Goal: Information Seeking & Learning: Compare options

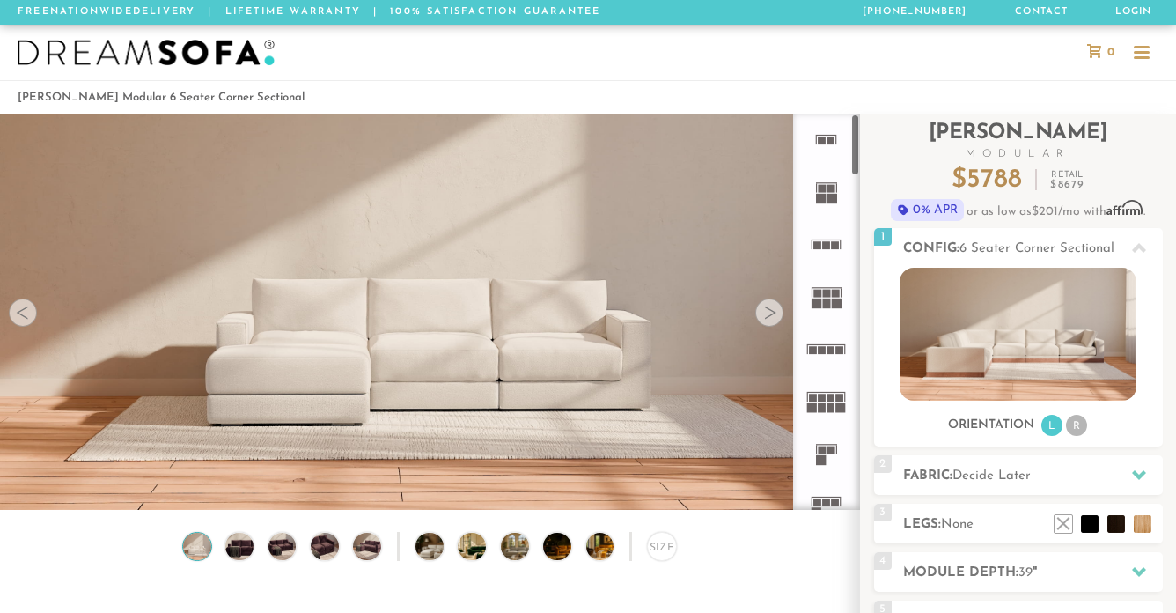
click at [768, 313] on div at bounding box center [769, 312] width 28 height 28
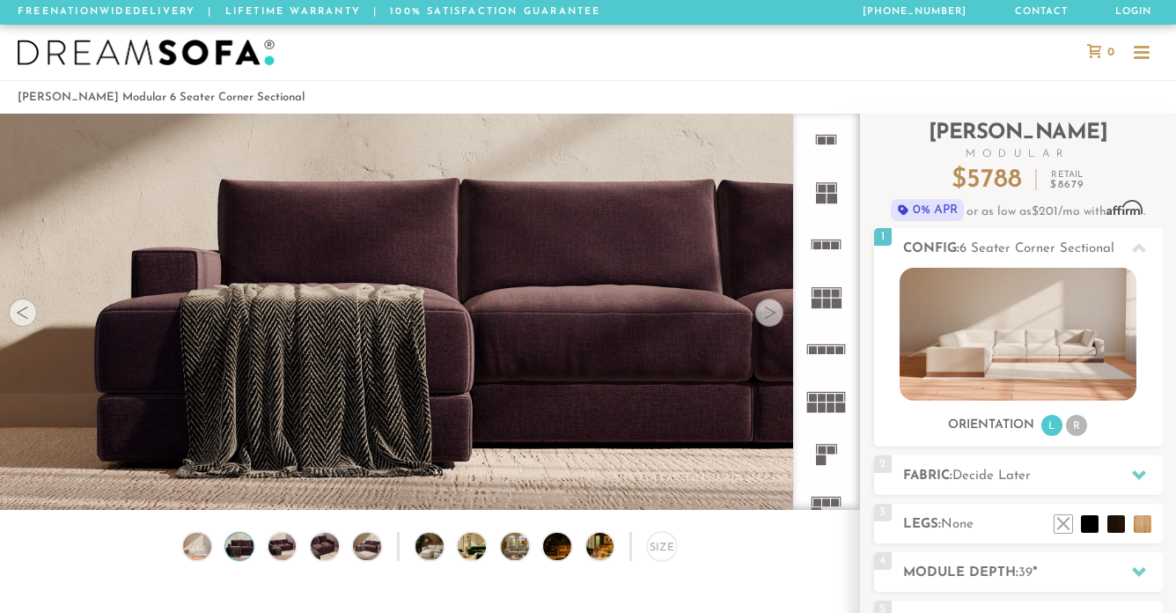
click at [768, 313] on div at bounding box center [769, 312] width 28 height 28
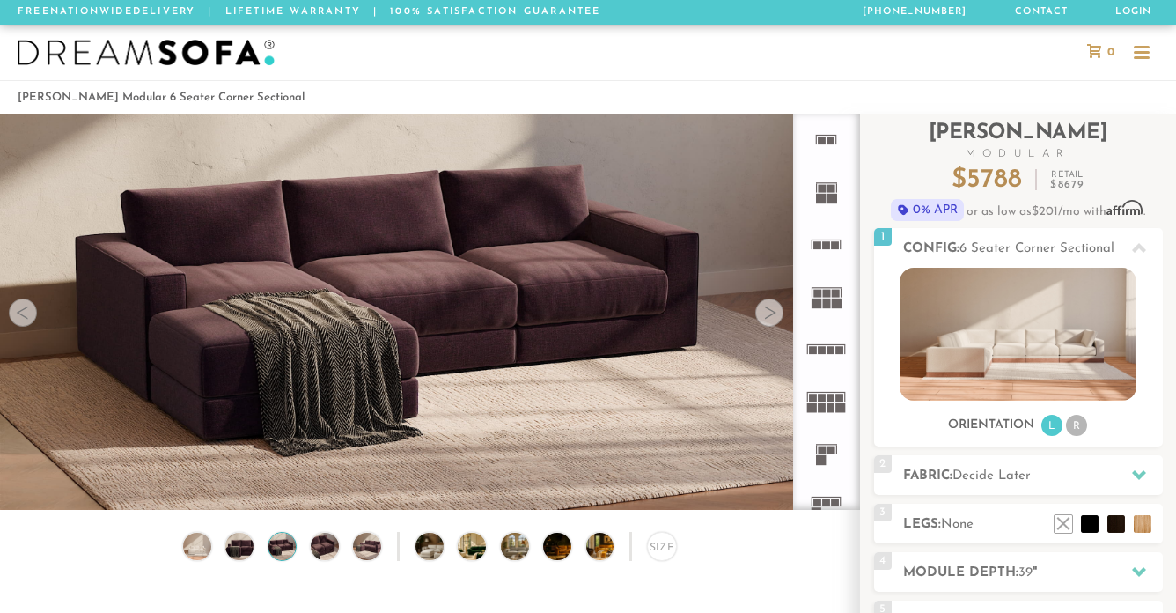
click at [768, 313] on div at bounding box center [769, 312] width 28 height 28
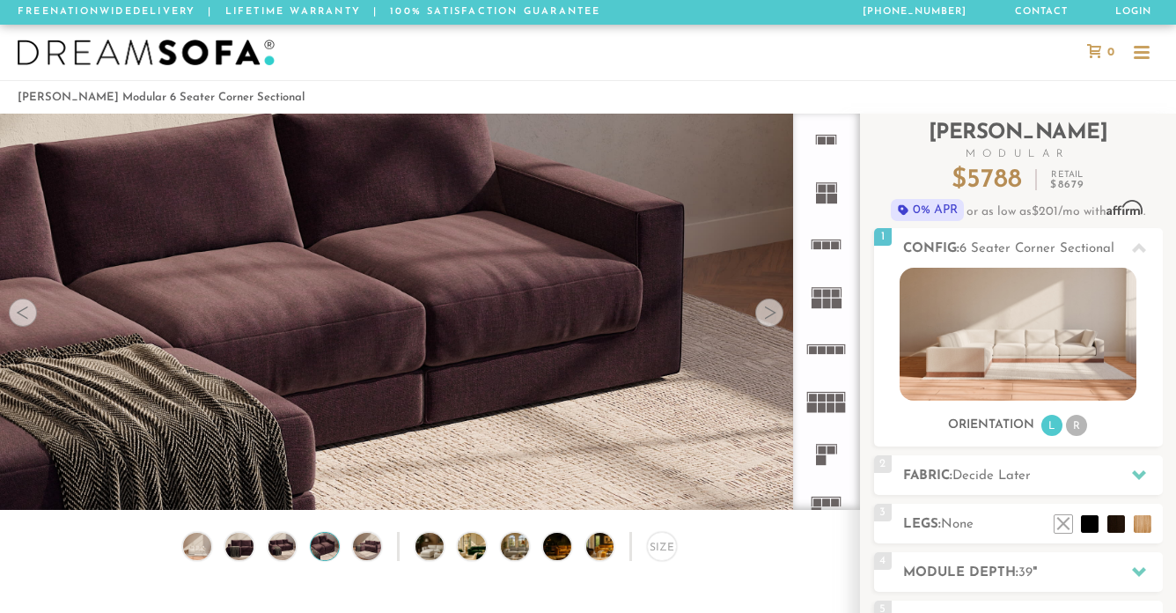
click at [768, 313] on div at bounding box center [769, 312] width 28 height 28
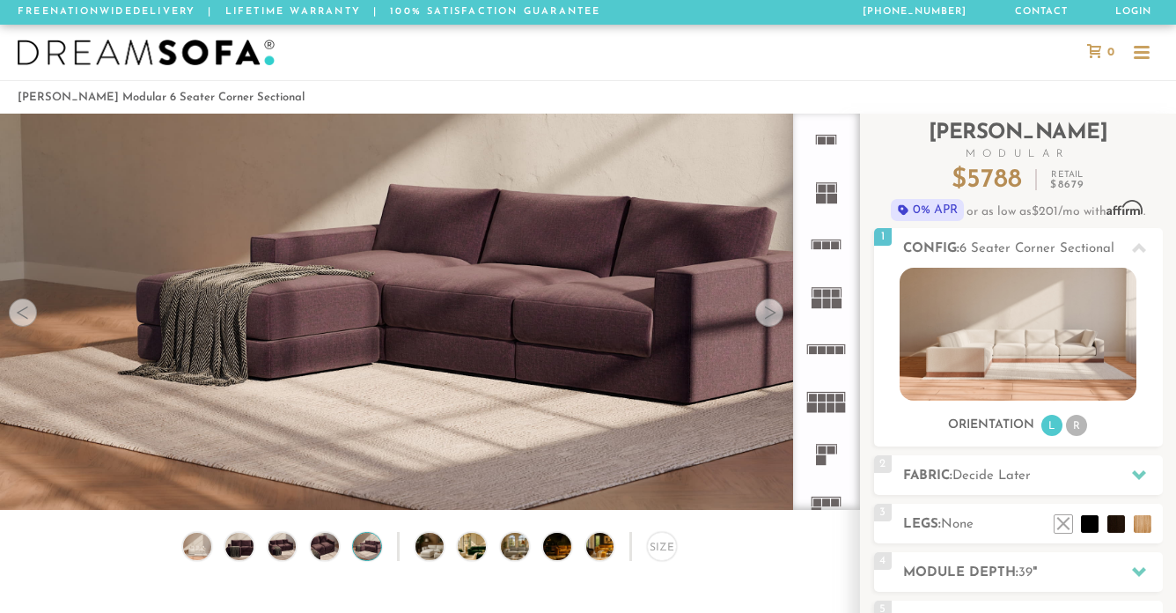
click at [768, 313] on div at bounding box center [769, 312] width 28 height 28
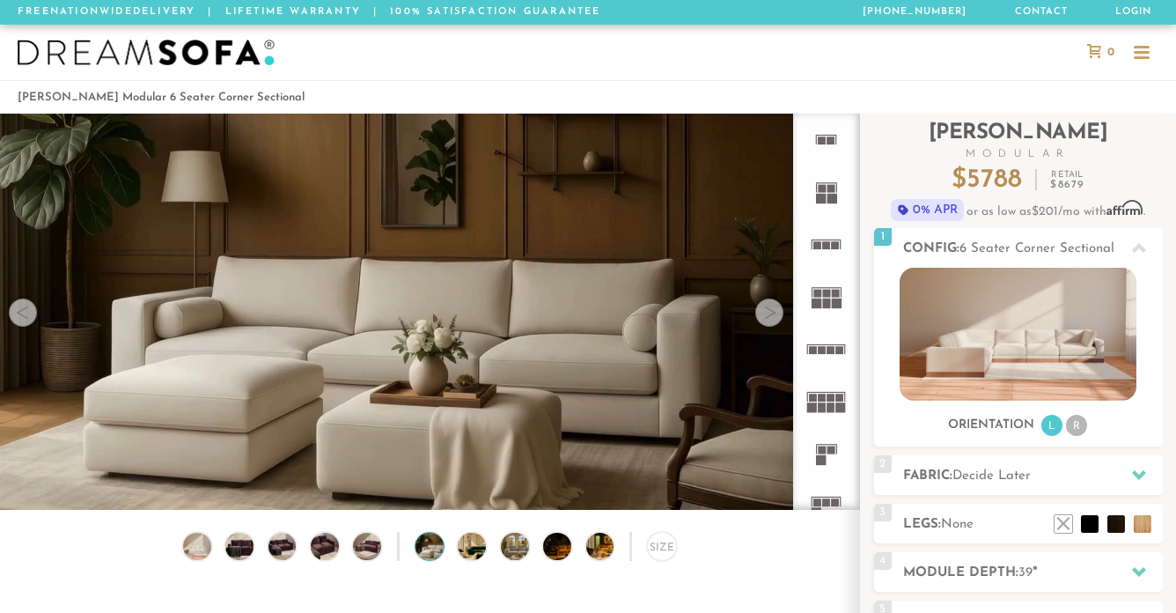
click at [768, 313] on div at bounding box center [769, 312] width 28 height 28
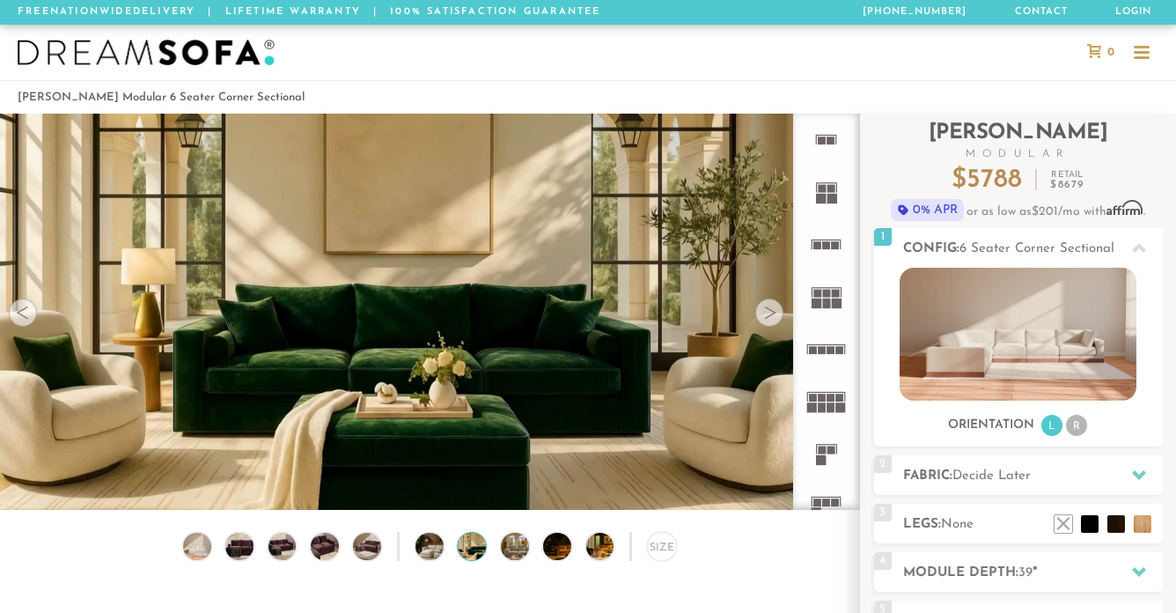
click at [768, 313] on div at bounding box center [769, 312] width 28 height 28
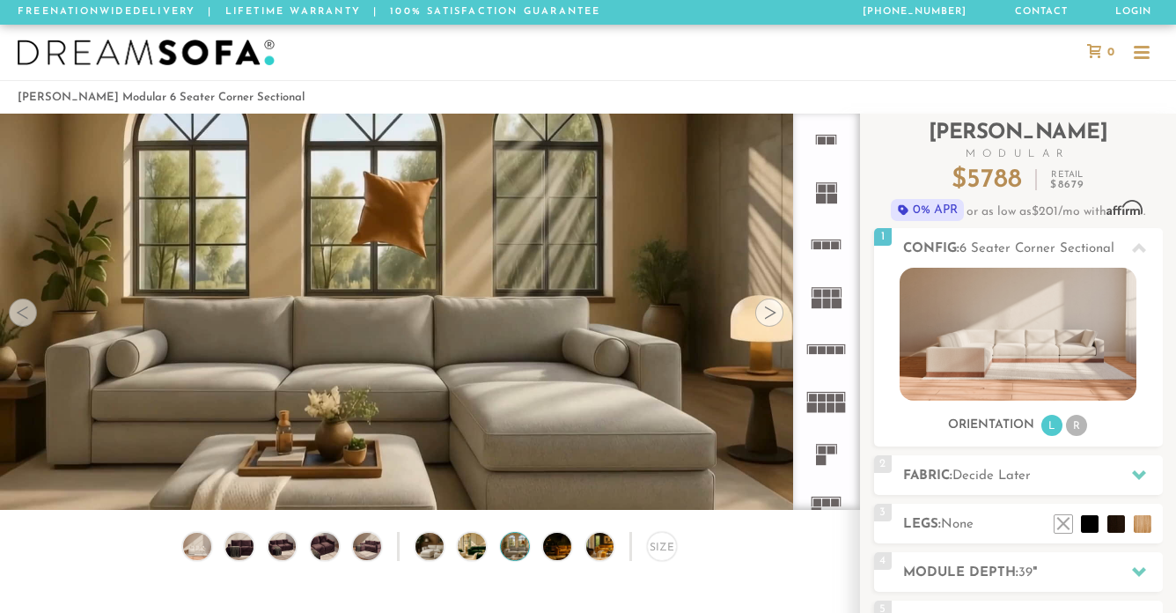
click at [769, 307] on div at bounding box center [769, 312] width 28 height 28
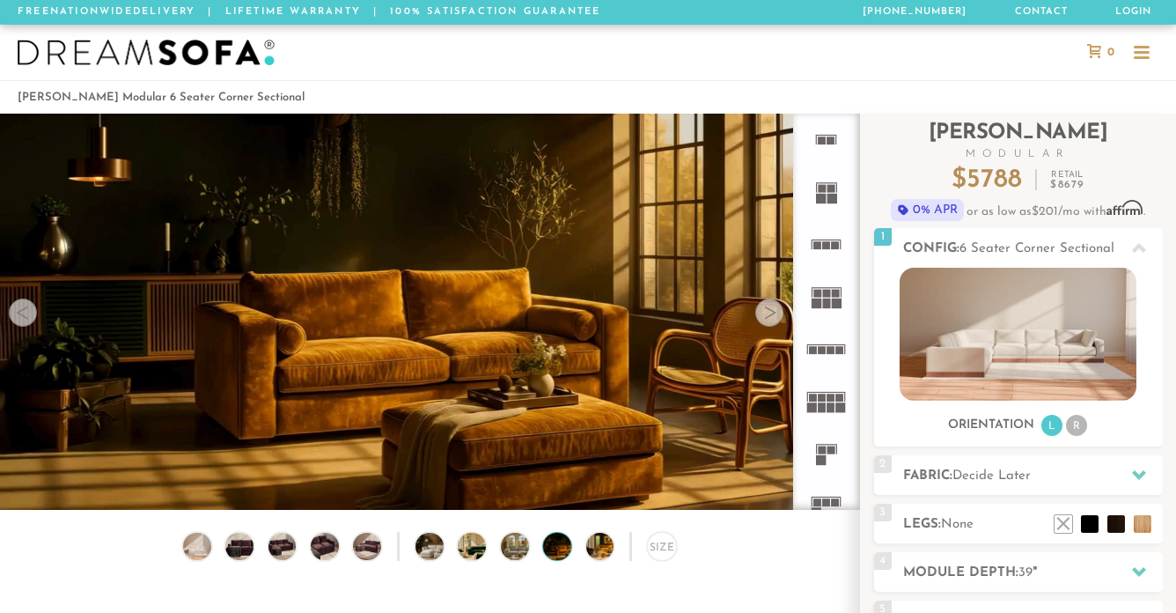
click at [769, 307] on div at bounding box center [769, 312] width 28 height 28
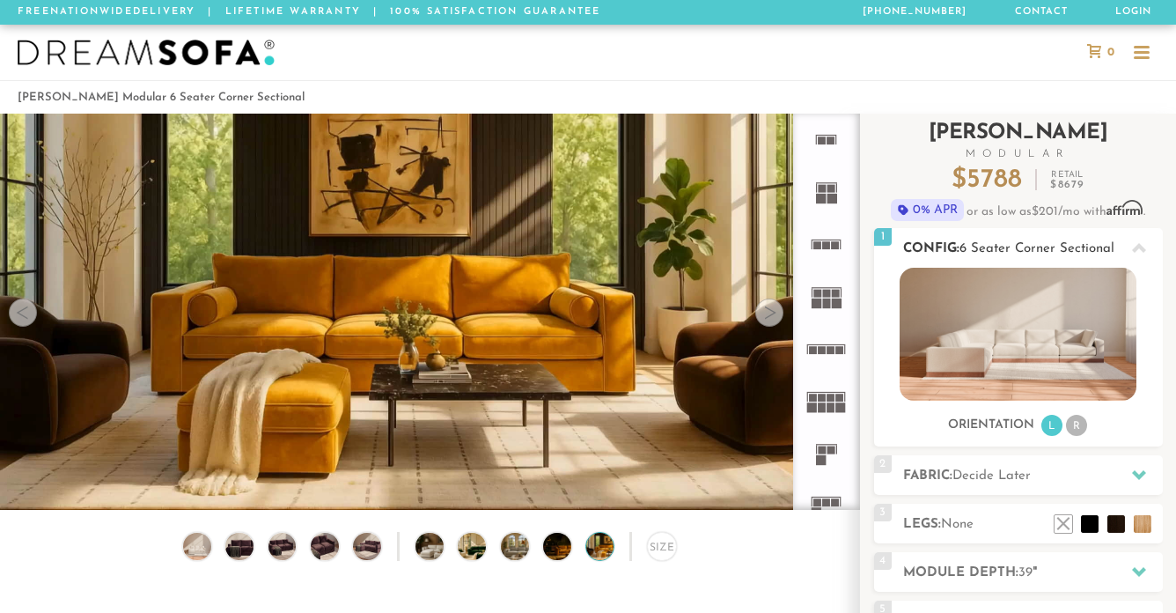
click at [1075, 423] on li "R" at bounding box center [1076, 425] width 21 height 21
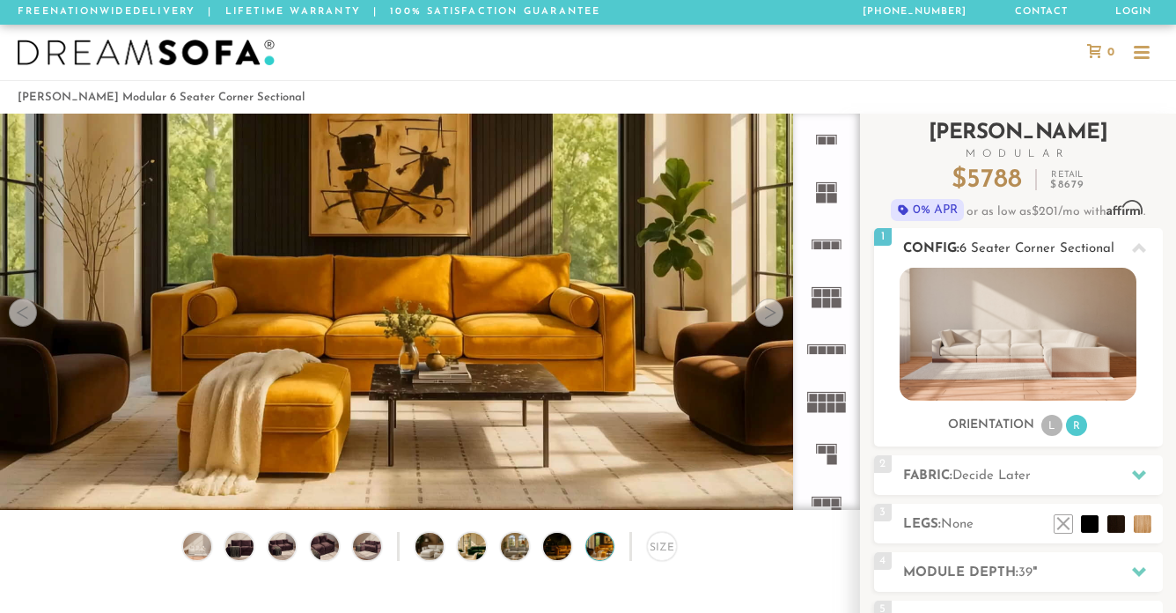
click at [1011, 343] on img at bounding box center [1018, 334] width 237 height 133
click at [1021, 245] on span "6 Seater Corner Sectional" at bounding box center [1037, 248] width 155 height 13
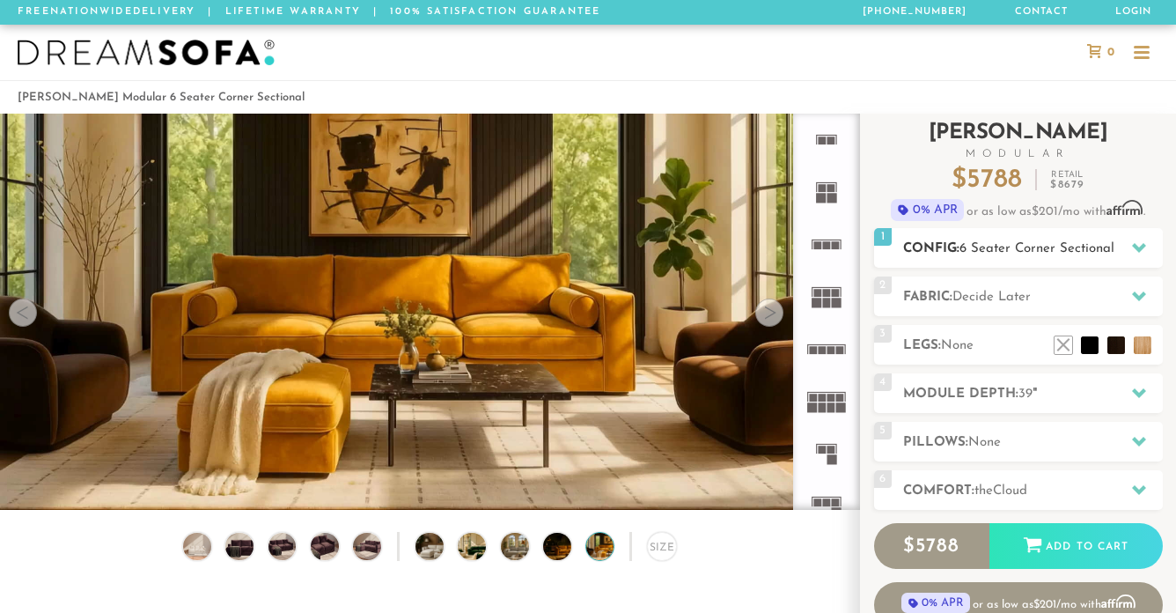
click at [1021, 245] on span "6 Seater Corner Sectional" at bounding box center [1037, 248] width 155 height 13
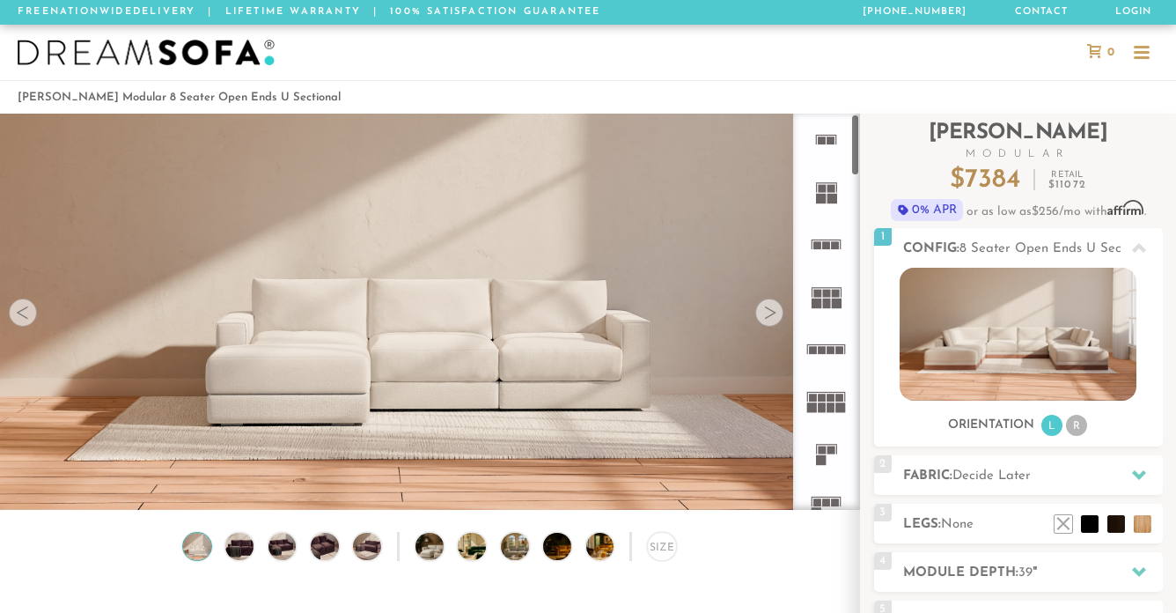
click at [824, 342] on icon at bounding box center [826, 349] width 52 height 52
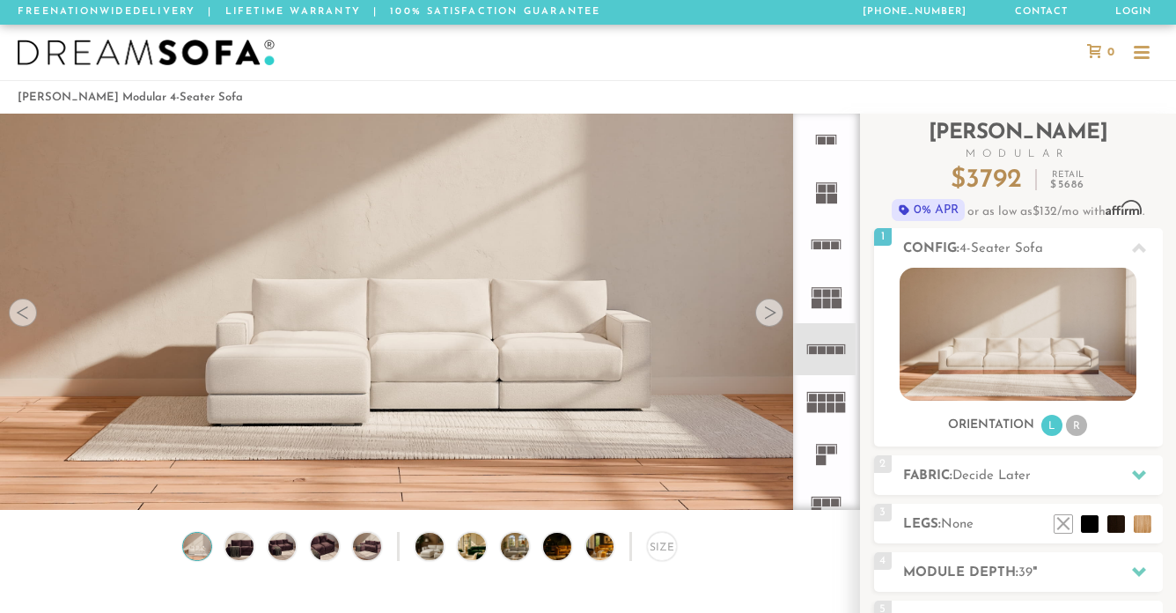
click at [820, 401] on icon at bounding box center [826, 401] width 52 height 52
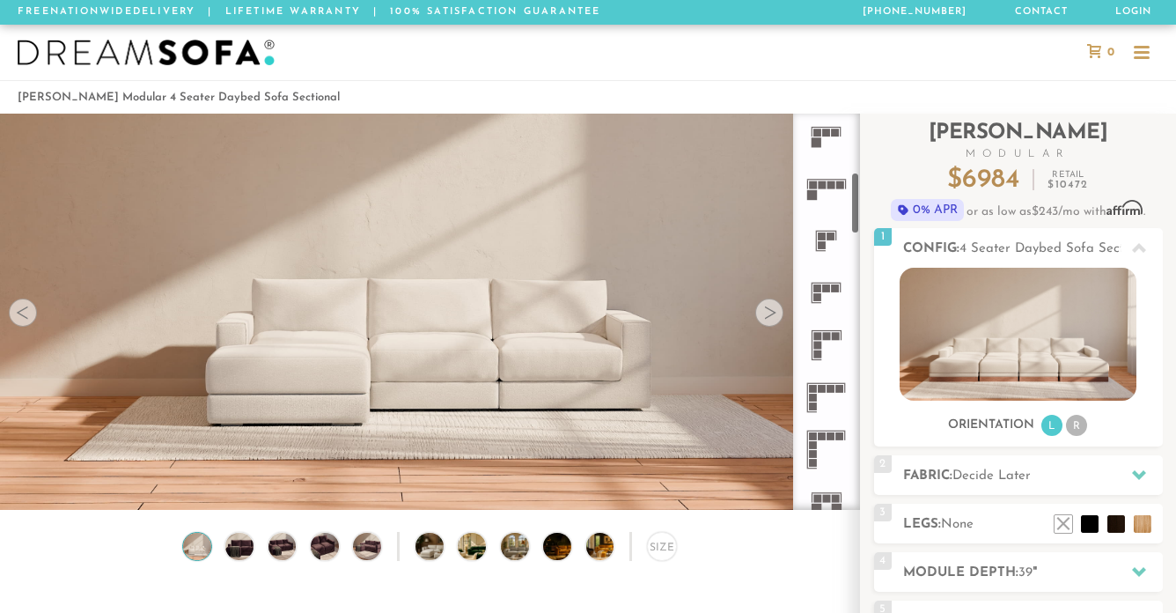
scroll to position [372, 0]
click at [820, 328] on rect at bounding box center [827, 328] width 30 height 1
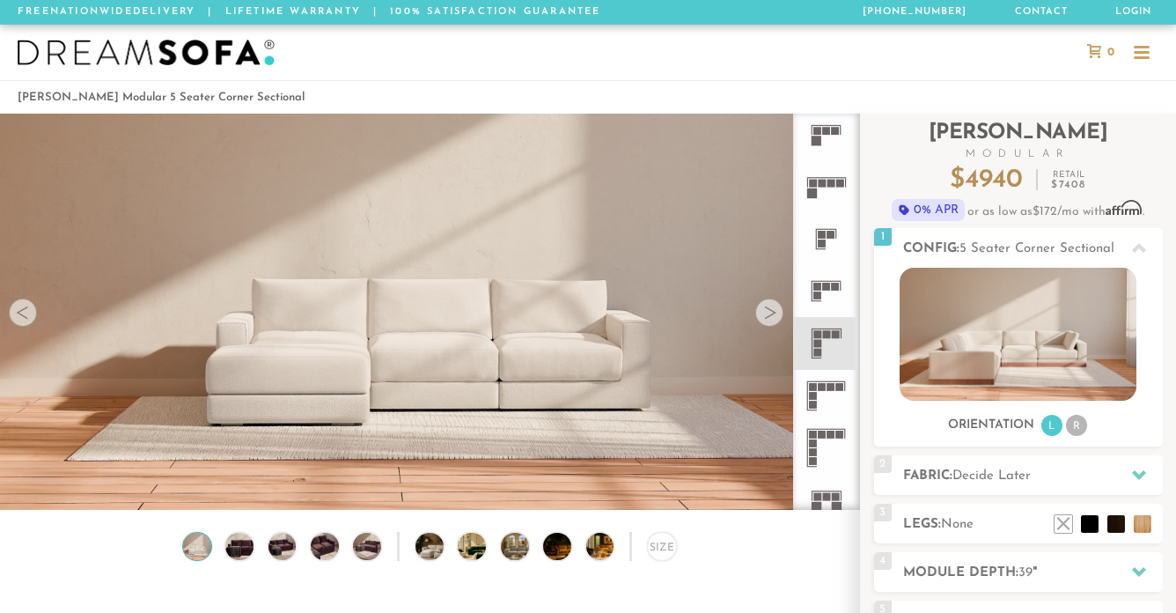
click at [820, 338] on icon at bounding box center [826, 343] width 52 height 52
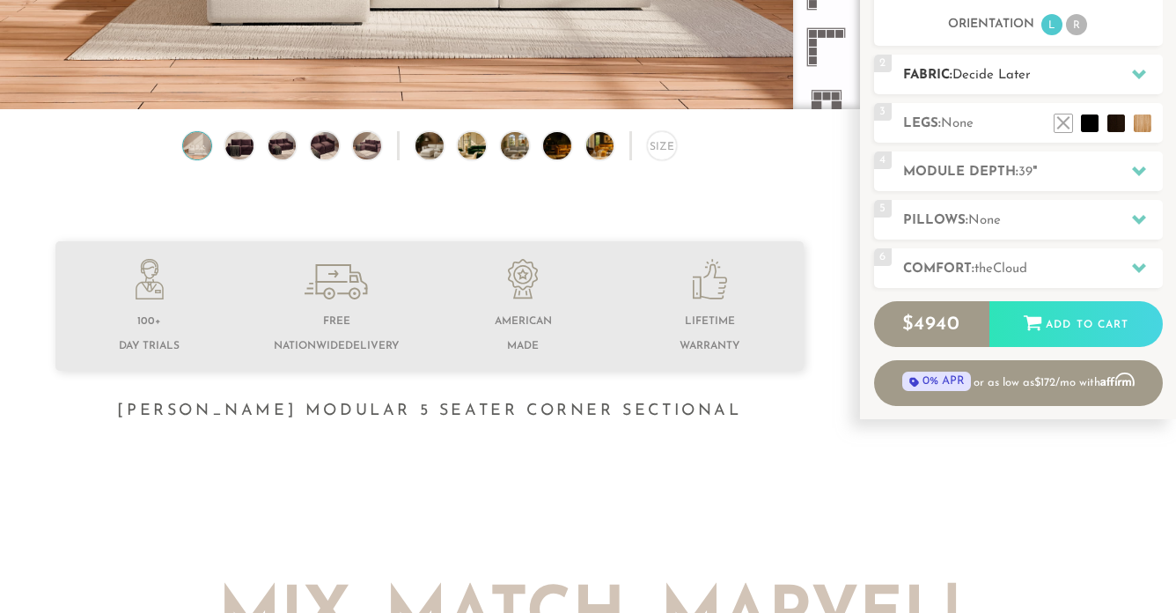
scroll to position [402, 0]
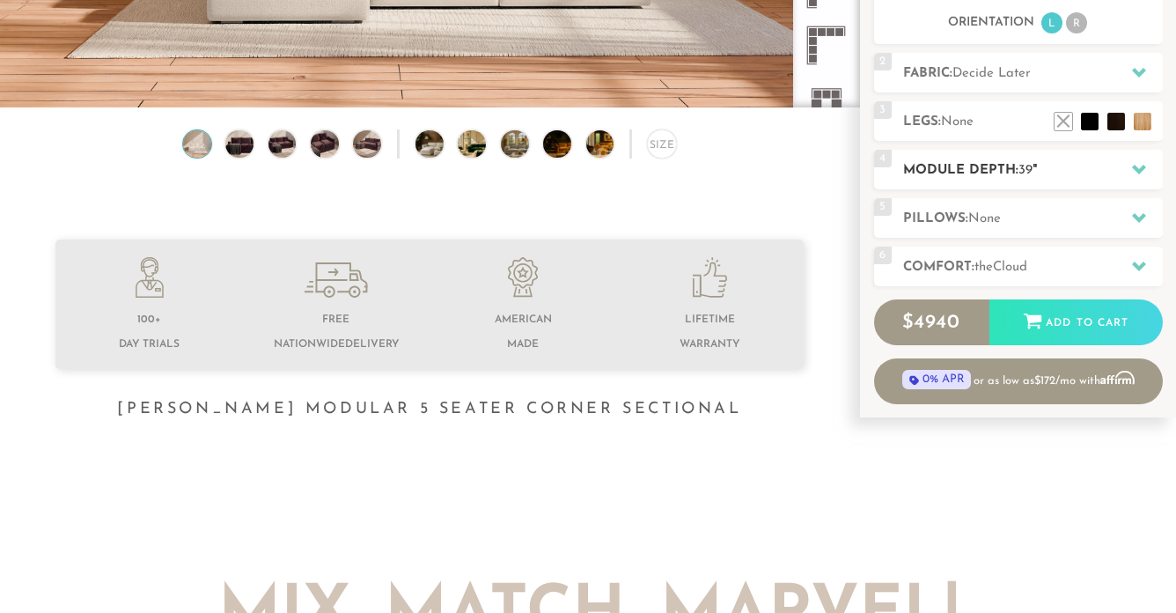
click at [1137, 166] on icon at bounding box center [1139, 169] width 14 height 14
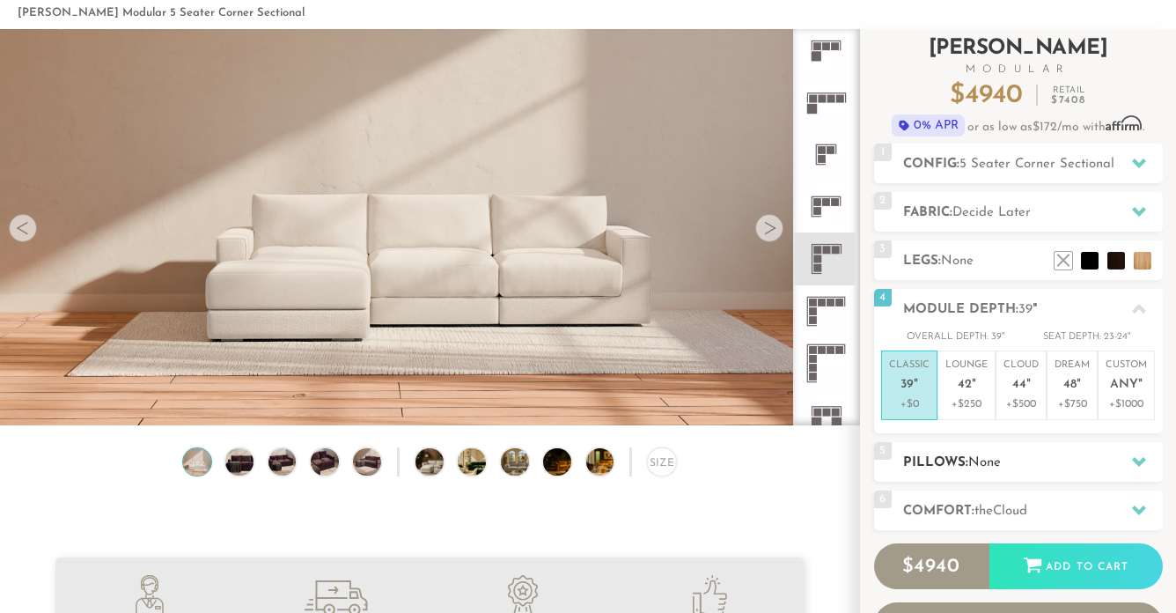
scroll to position [77, 0]
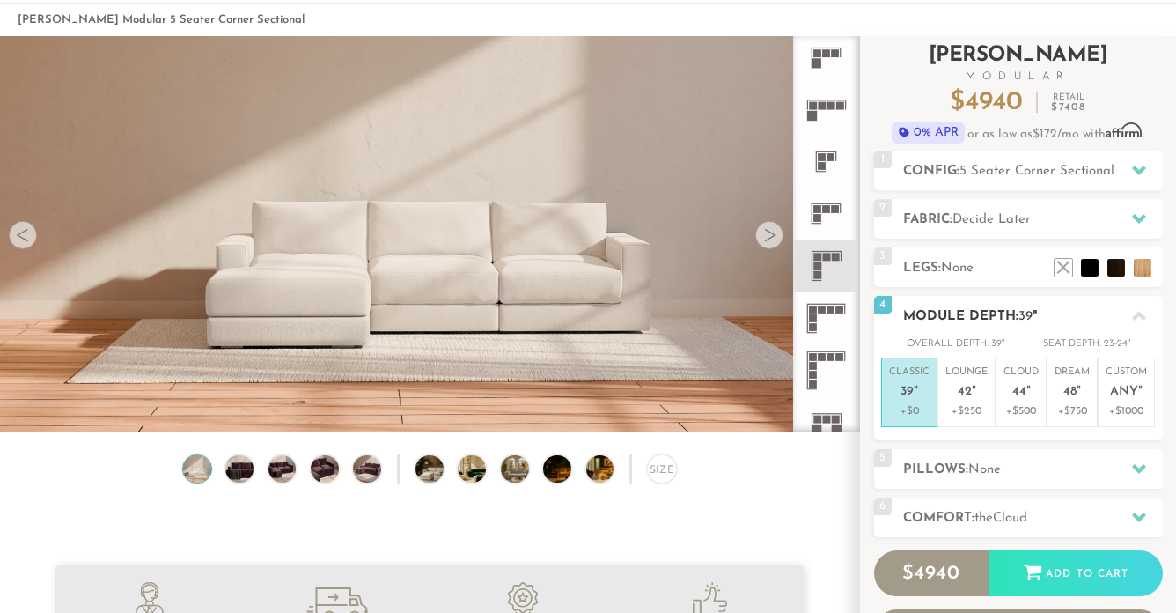
click at [1138, 312] on icon at bounding box center [1139, 316] width 14 height 10
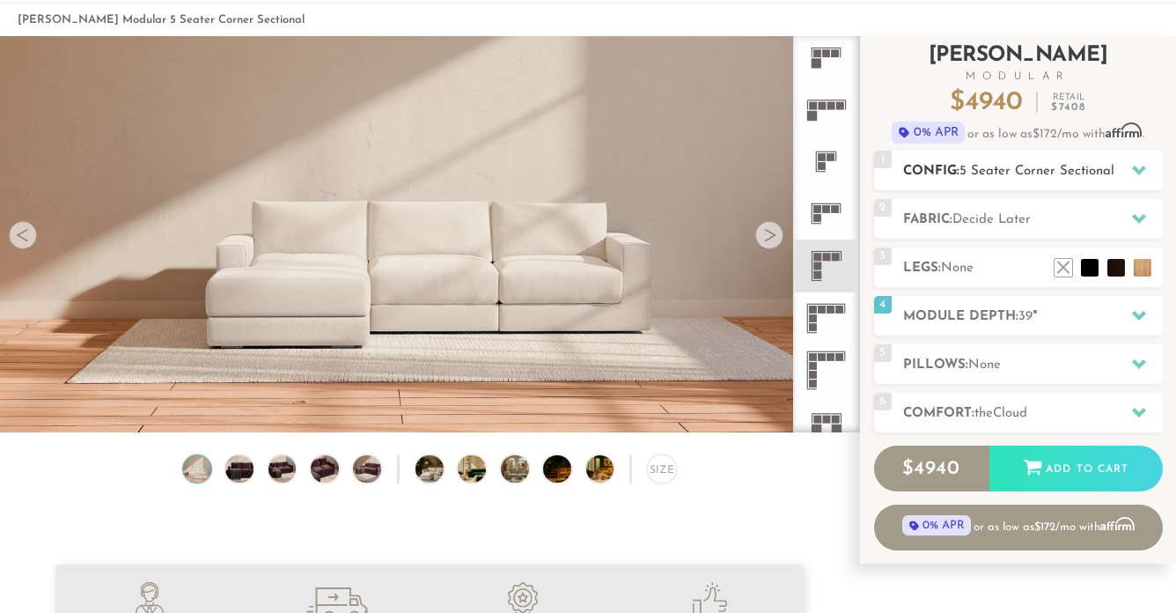
click at [1144, 167] on icon at bounding box center [1139, 171] width 14 height 10
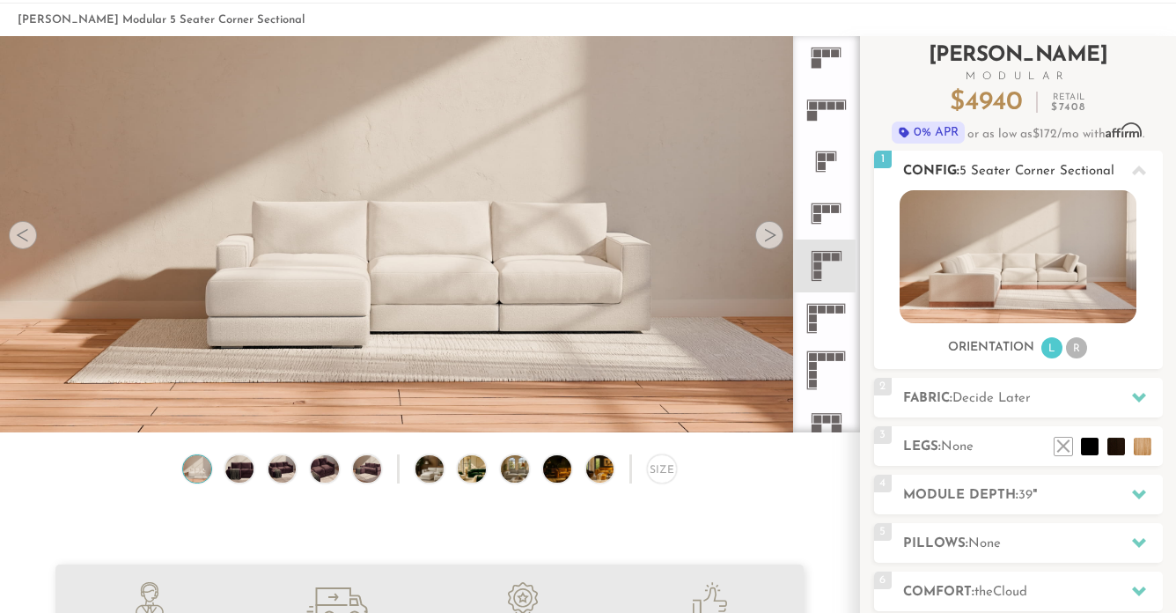
click at [1144, 167] on icon at bounding box center [1139, 171] width 14 height 14
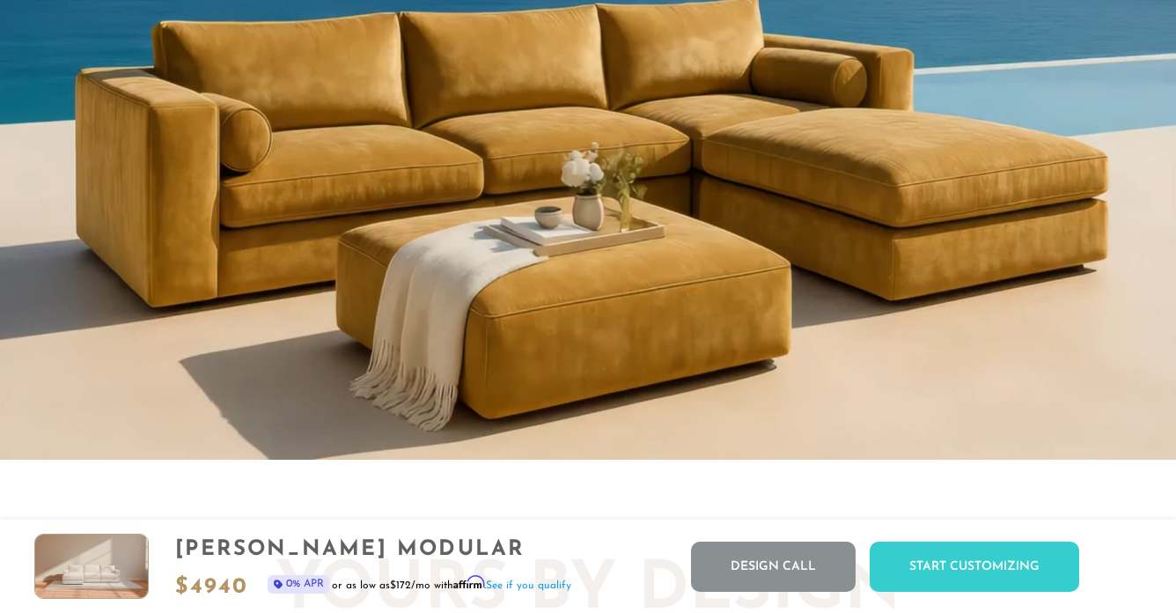
scroll to position [1518, 0]
